Goal: Find specific page/section: Find specific page/section

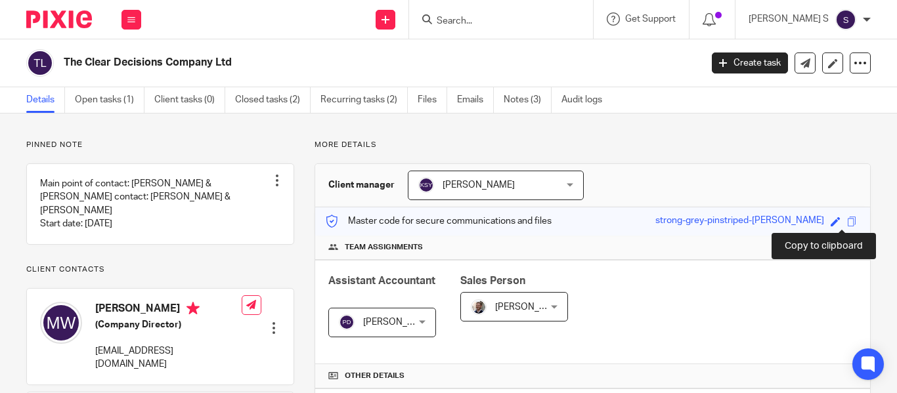
click at [847, 222] on span at bounding box center [852, 222] width 10 height 10
click at [504, 25] on input "Search" at bounding box center [494, 22] width 118 height 12
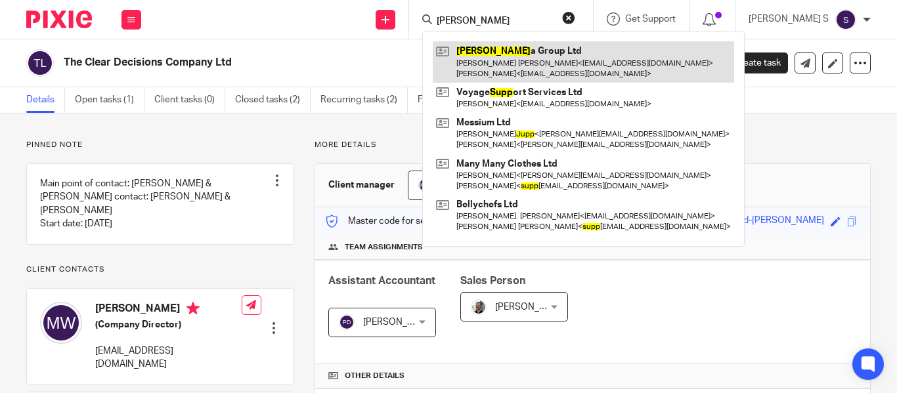
type input "[PERSON_NAME]"
click at [529, 62] on link at bounding box center [583, 61] width 301 height 41
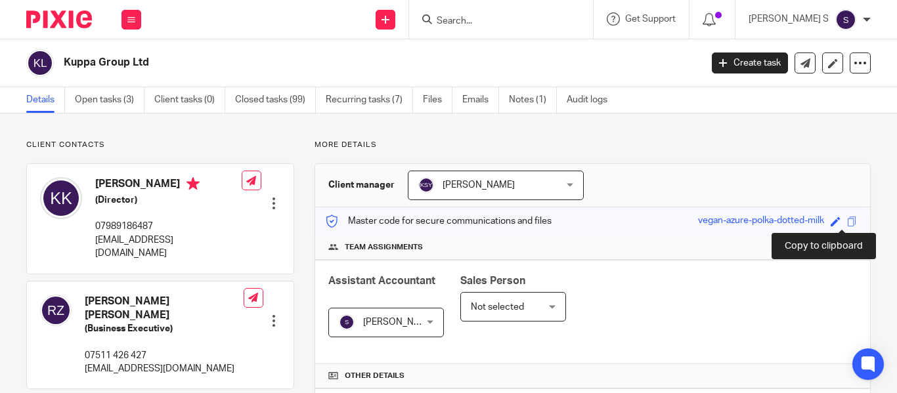
click at [847, 222] on span at bounding box center [852, 222] width 10 height 10
click at [515, 22] on input "Search" at bounding box center [494, 22] width 118 height 12
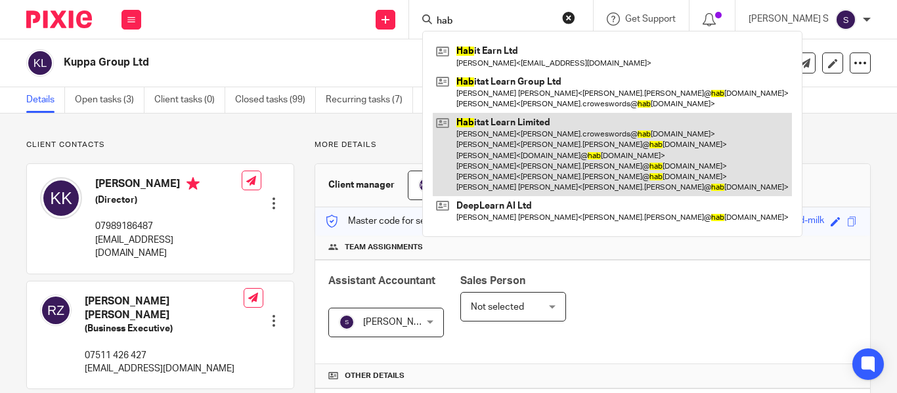
type input "hab"
click at [563, 129] on link at bounding box center [612, 154] width 359 height 83
